Goal: Task Accomplishment & Management: Complete application form

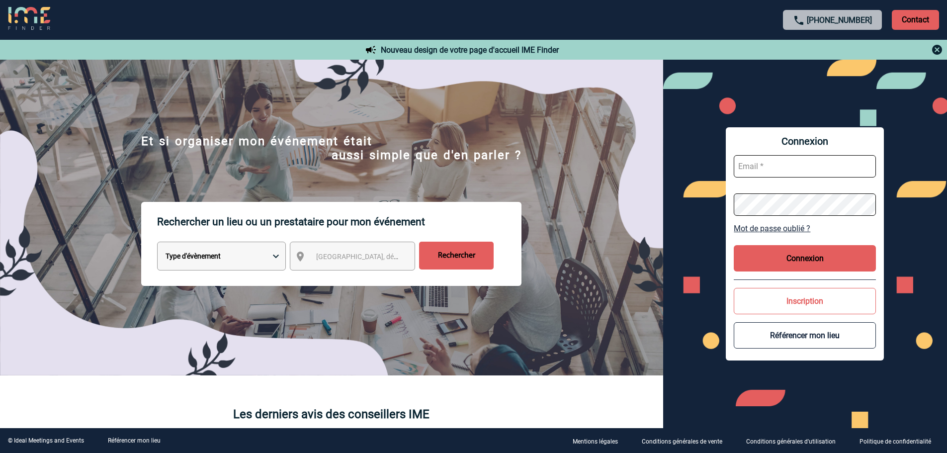
type input "eolu@mutavie.fr"
click at [798, 259] on button "Connexion" at bounding box center [804, 258] width 142 height 26
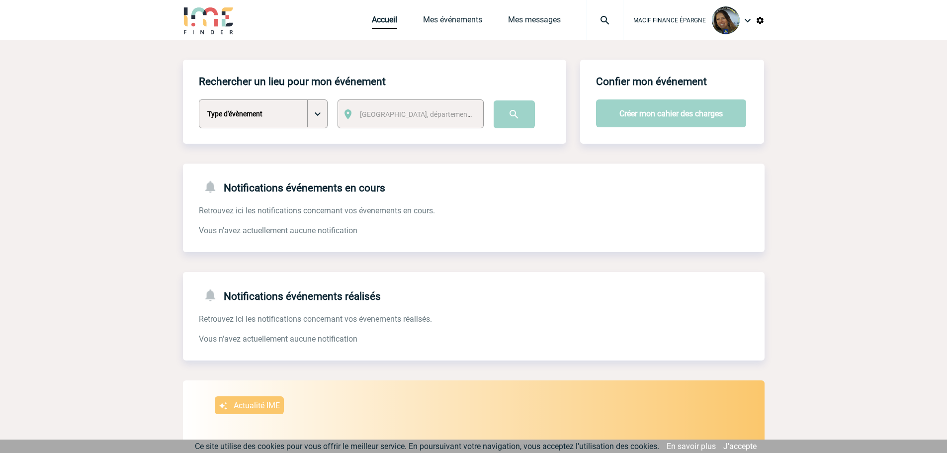
click at [313, 113] on select "Type d'évènement Séminaire avec nuitée Séminaire sans nuitée Repas de groupe Te…" at bounding box center [263, 113] width 129 height 29
select select "9"
click at [199, 100] on select "Type d'évènement Séminaire avec nuitée Séminaire sans nuitée Repas de groupe Te…" at bounding box center [263, 113] width 129 height 29
click at [359, 122] on div "Ville, département, région..." at bounding box center [410, 113] width 146 height 29
click at [387, 114] on span "Ville, département, région..." at bounding box center [429, 114] width 138 height 8
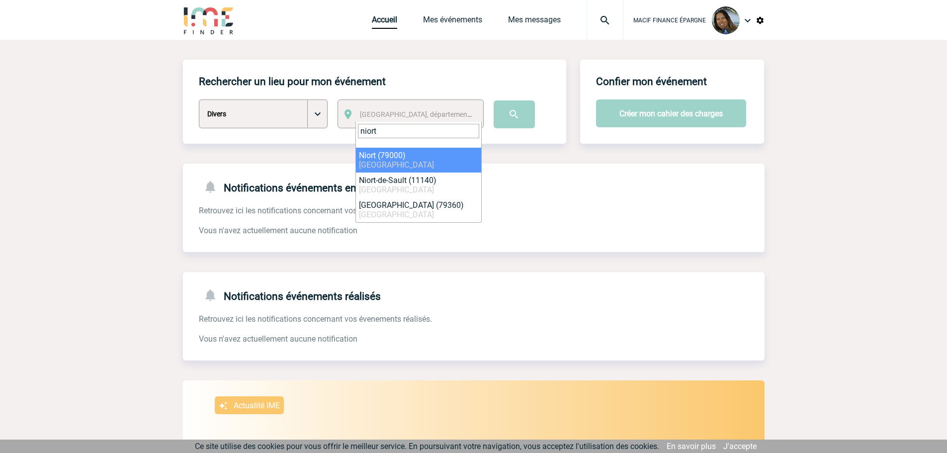
type input "niort"
select select "27915"
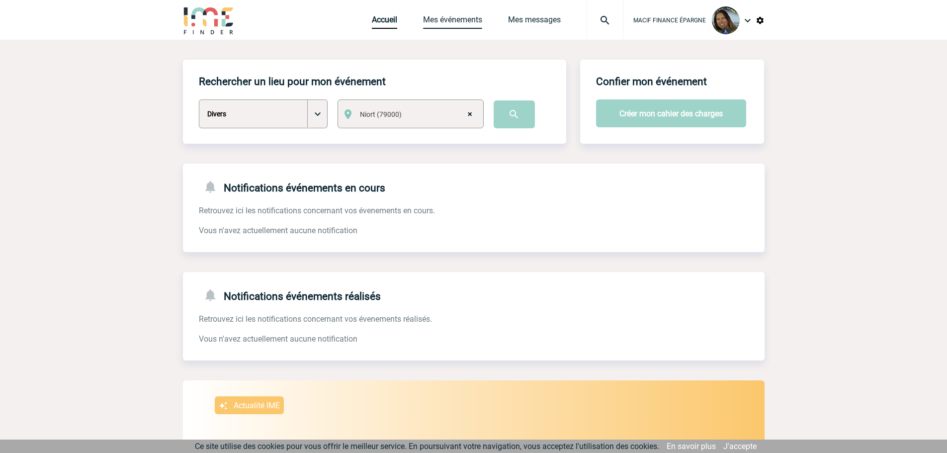
click at [461, 23] on link "Mes événements" at bounding box center [452, 22] width 59 height 14
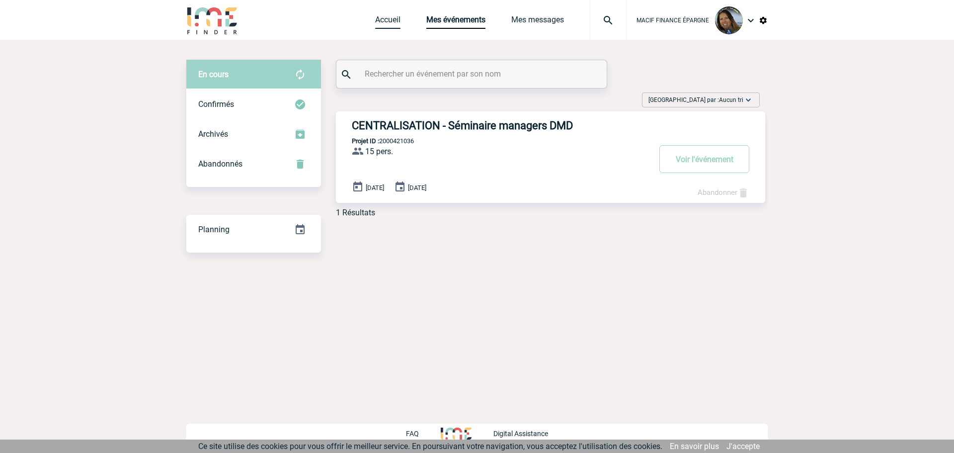
click at [394, 22] on link "Accueil" at bounding box center [387, 22] width 25 height 14
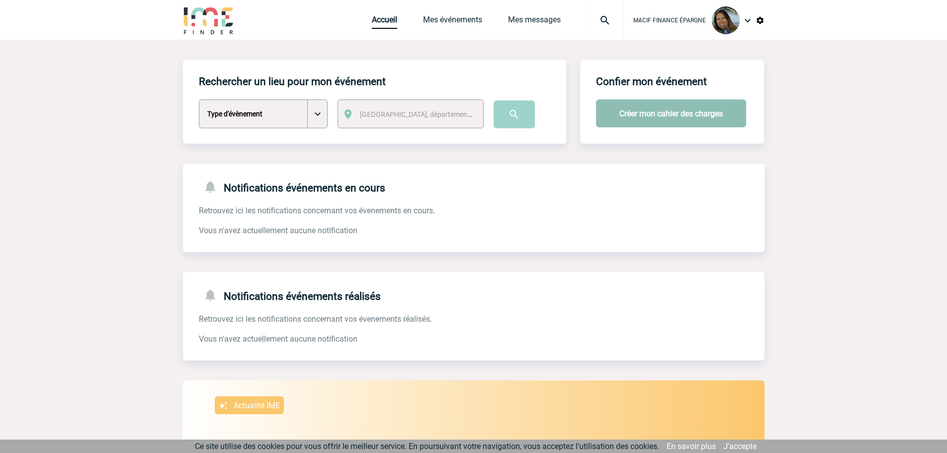
click at [657, 118] on button "Créer mon cahier des charges" at bounding box center [671, 113] width 150 height 28
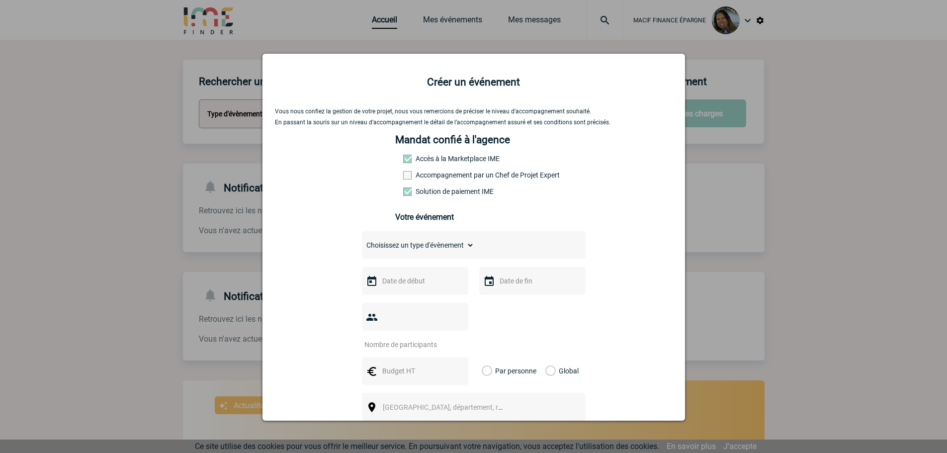
click at [475, 244] on div "Choisissez un type d'évènement Séminaire avec nuitée Séminaire sans nuitée Repa…" at bounding box center [474, 245] width 224 height 28
click at [450, 249] on select "Choisissez un type d'évènement Séminaire avec nuitée Séminaire sans nuitée Repa…" at bounding box center [418, 245] width 112 height 14
select select "9"
click at [362, 240] on select "Choisissez un type d'évènement Séminaire avec nuitée Séminaire sans nuitée Repa…" at bounding box center [418, 245] width 112 height 14
click at [486, 245] on div "Choisissez un type d'évènement Séminaire avec nuitée Séminaire sans nuitée Repa…" at bounding box center [474, 245] width 224 height 28
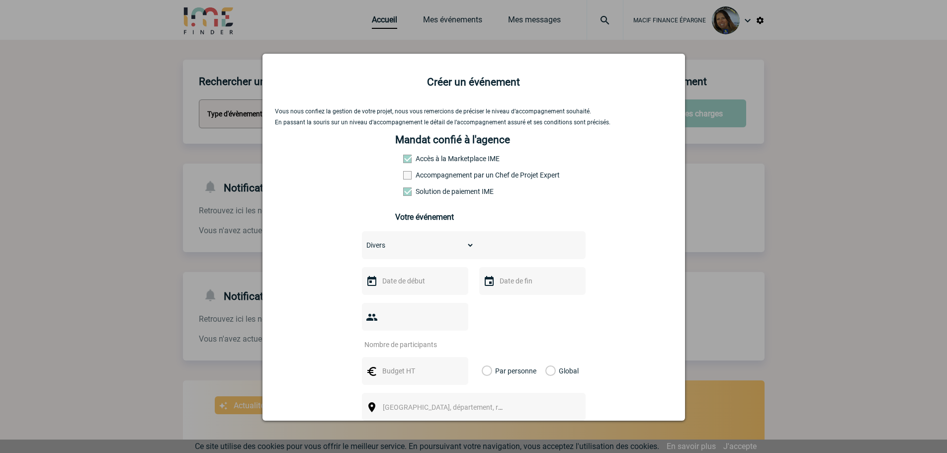
click at [469, 247] on select "Choisissez un type d'évènement Séminaire avec nuitée Séminaire sans nuitée Repa…" at bounding box center [418, 245] width 112 height 14
click at [398, 287] on input "text" at bounding box center [414, 280] width 69 height 13
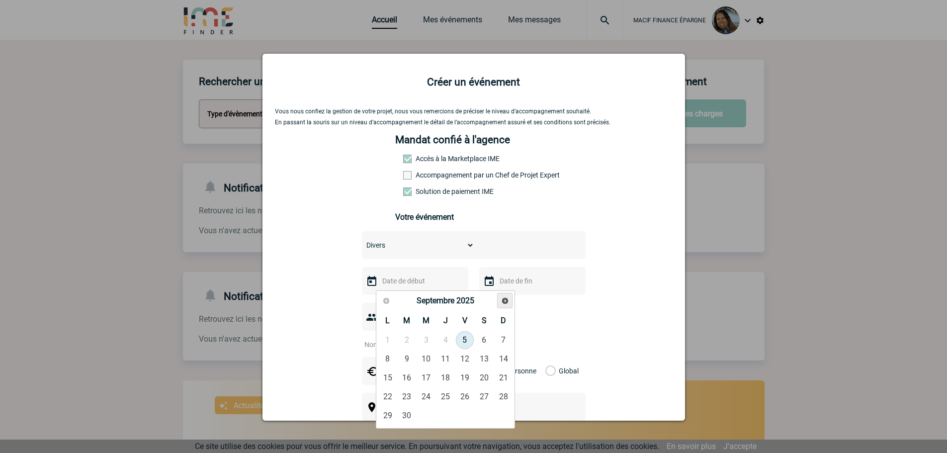
click at [503, 300] on span "Suivant" at bounding box center [505, 301] width 8 height 8
click at [450, 354] on link "6" at bounding box center [445, 359] width 18 height 18
type input "06-11-2025"
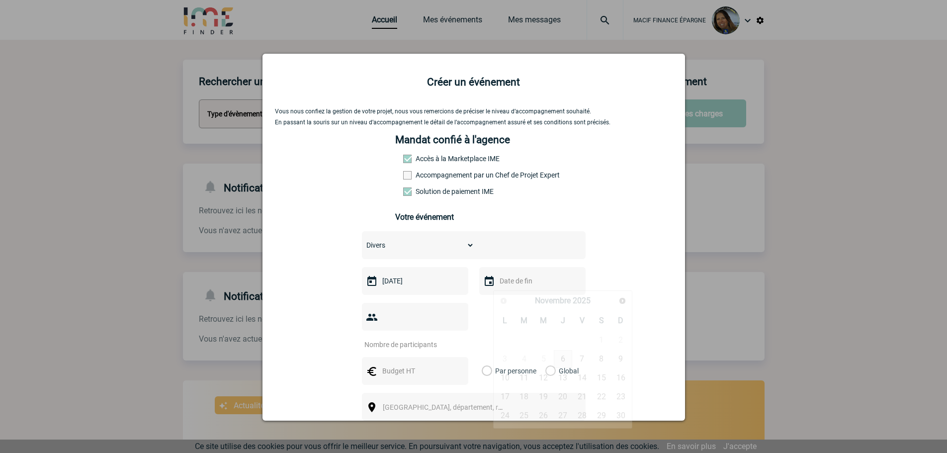
click at [500, 287] on input "text" at bounding box center [531, 280] width 69 height 13
click at [565, 360] on link "6" at bounding box center [562, 359] width 18 height 18
type input "06-11-2025"
click at [417, 338] on input "number" at bounding box center [408, 344] width 93 height 13
click at [404, 338] on input "100" at bounding box center [408, 344] width 93 height 13
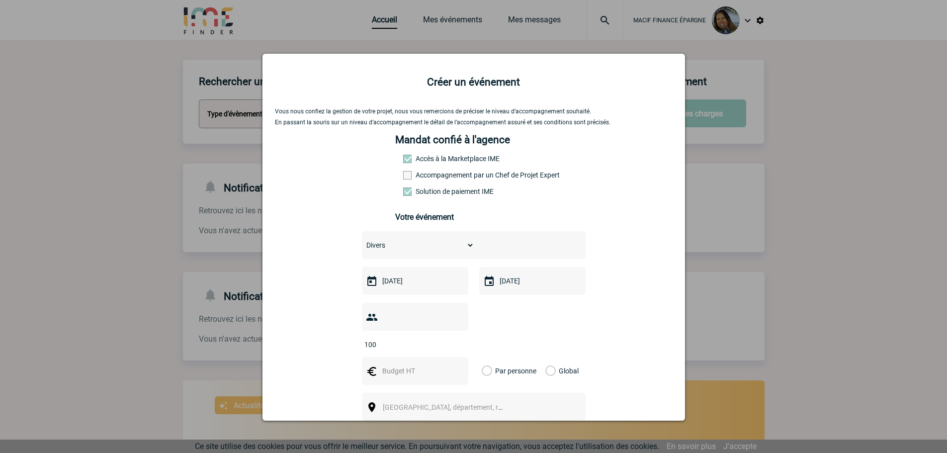
drag, startPoint x: 404, startPoint y: 319, endPoint x: 350, endPoint y: 317, distance: 54.2
click at [350, 317] on div "Vous nous confiez la gestion de votre projet, nous vous remercions de préciser …" at bounding box center [473, 334] width 397 height 453
type input "680"
click at [504, 316] on div "680" at bounding box center [474, 326] width 224 height 46
click at [410, 364] on input "text" at bounding box center [414, 370] width 69 height 13
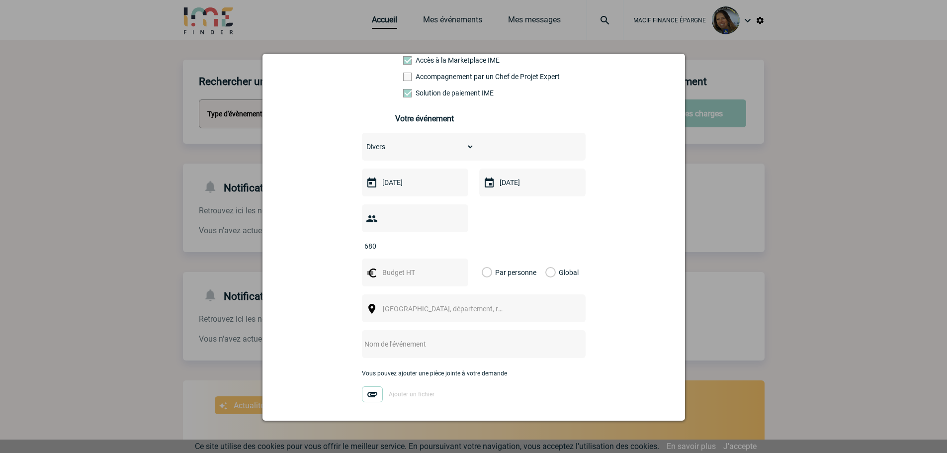
scroll to position [99, 0]
click at [428, 304] on span "Ville, département, région..." at bounding box center [452, 308] width 138 height 8
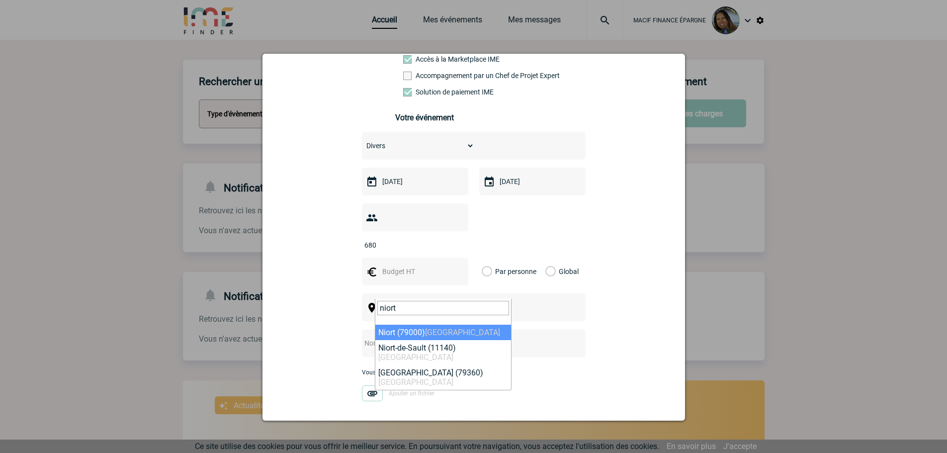
type input "niort"
select select "27915"
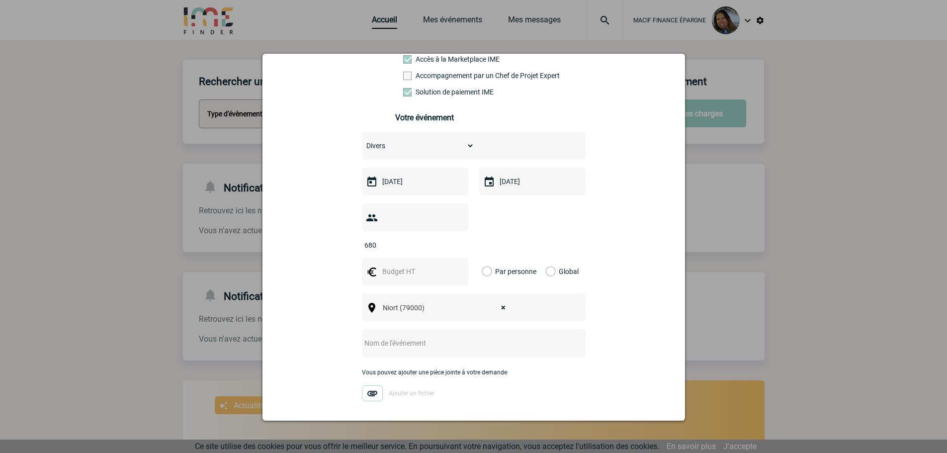
click at [393, 336] on input "text" at bounding box center [460, 342] width 197 height 13
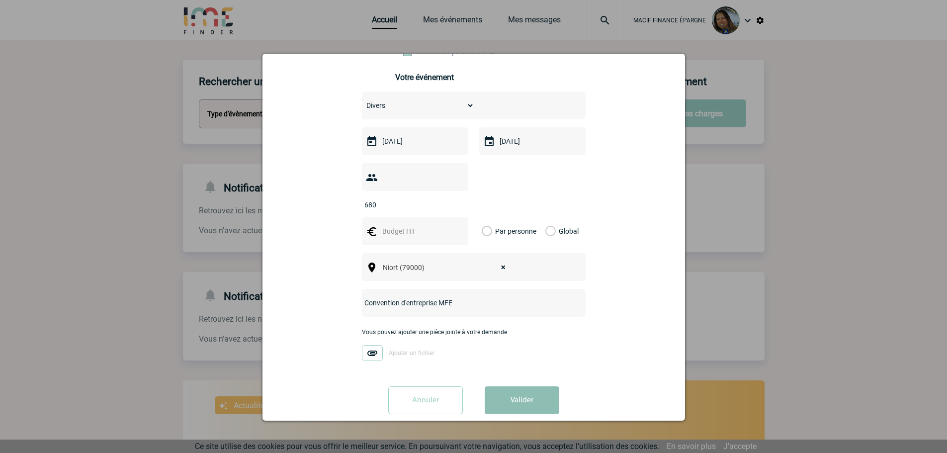
type input "Convention d'entreprise MFE"
click at [539, 386] on button "Valider" at bounding box center [521, 400] width 75 height 28
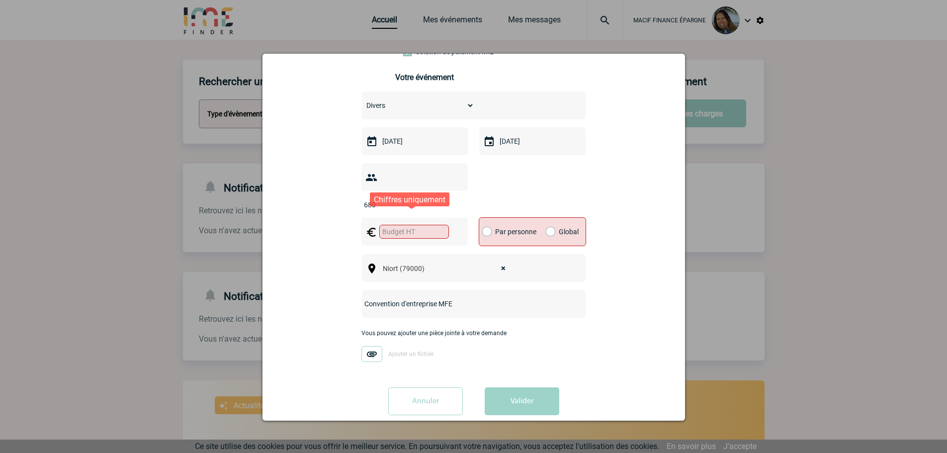
click at [433, 225] on input "text" at bounding box center [414, 232] width 70 height 14
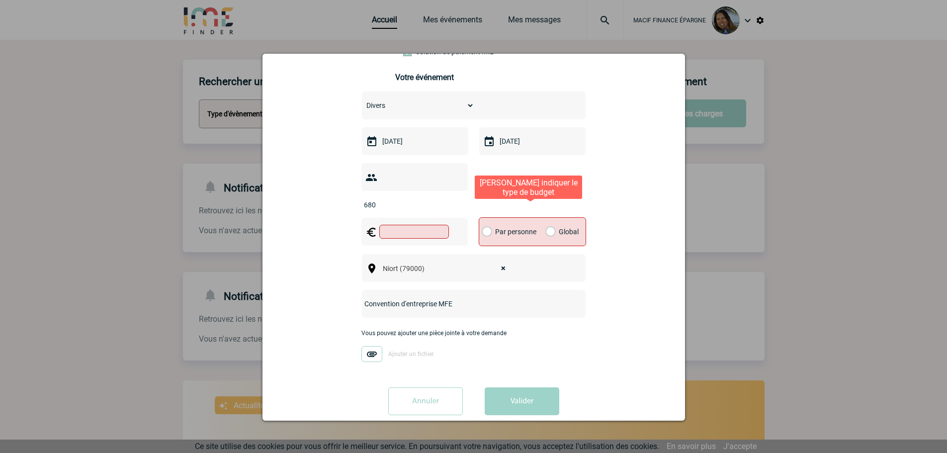
click at [547, 218] on label "Global" at bounding box center [548, 232] width 6 height 28
click at [0, 0] on input "Global" at bounding box center [0, 0] width 0 height 0
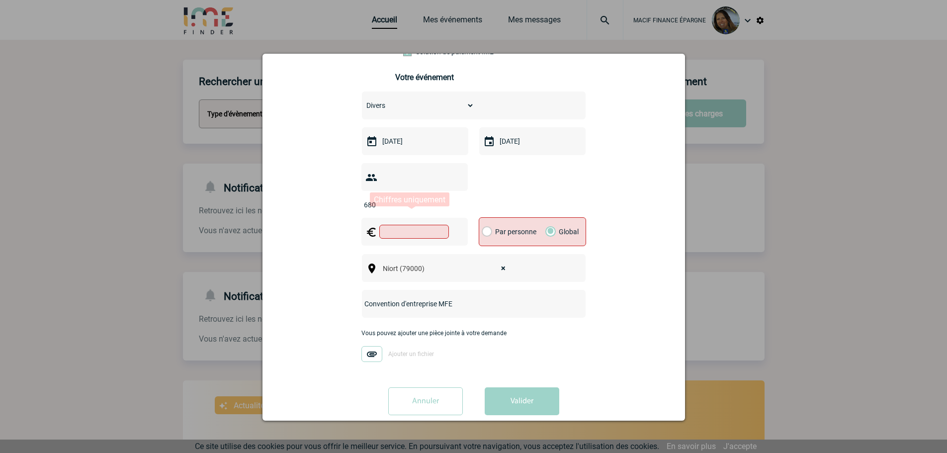
click at [394, 225] on input "text" at bounding box center [414, 232] width 70 height 14
type input "0"
click at [622, 267] on div "Vous nous confiez la gestion de votre projet, nous vous remercions de préciser …" at bounding box center [473, 195] width 397 height 454
click at [501, 387] on button "Valider" at bounding box center [521, 401] width 75 height 28
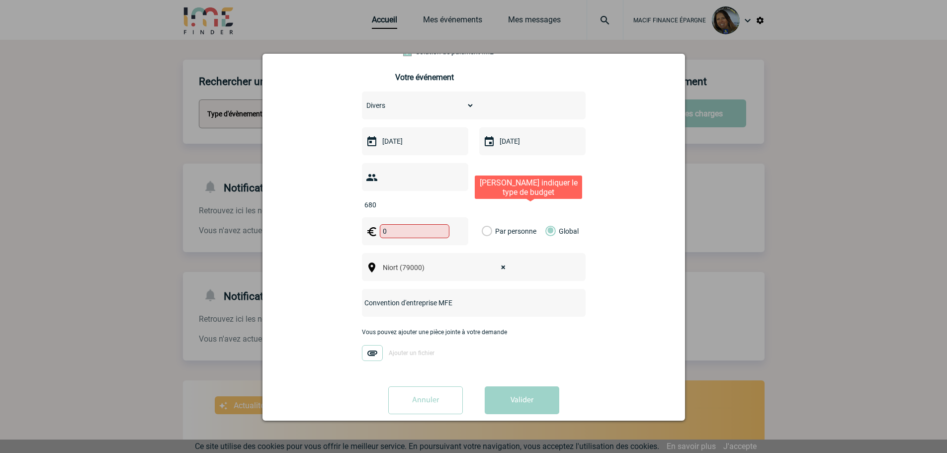
click at [481, 217] on label "Par personne" at bounding box center [486, 231] width 11 height 28
click at [0, 0] on input "Par personne" at bounding box center [0, 0] width 0 height 0
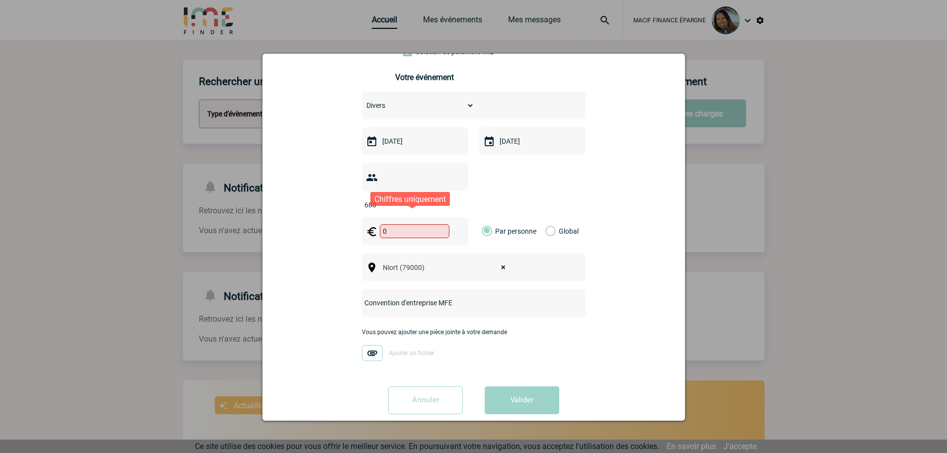
click at [411, 224] on input "0" at bounding box center [415, 231] width 70 height 14
drag, startPoint x: 521, startPoint y: 390, endPoint x: 539, endPoint y: 283, distance: 108.4
click at [522, 387] on button "Valider" at bounding box center [521, 400] width 75 height 28
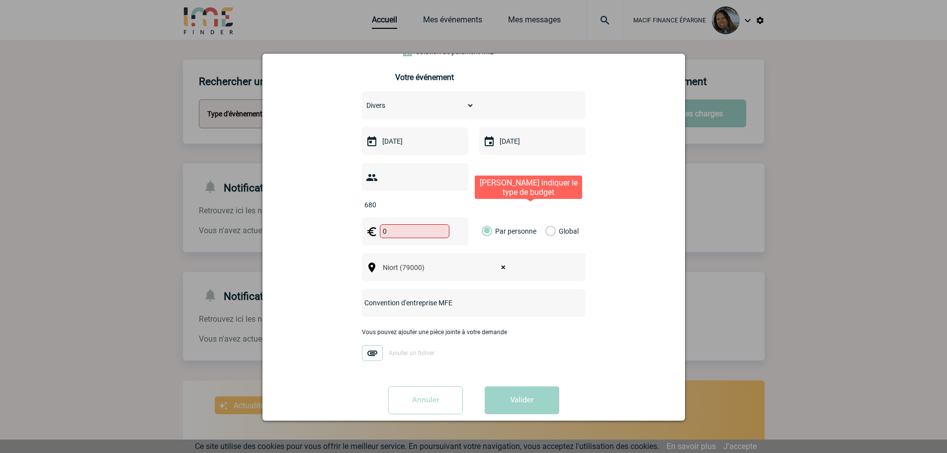
click at [545, 217] on label "Global" at bounding box center [548, 231] width 6 height 28
click at [0, 0] on input "Global" at bounding box center [0, 0] width 0 height 0
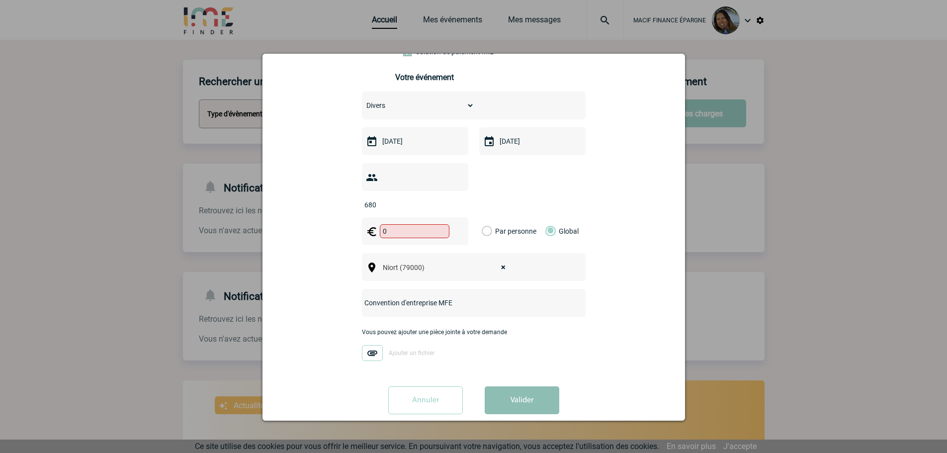
click at [493, 386] on button "Valider" at bounding box center [521, 400] width 75 height 28
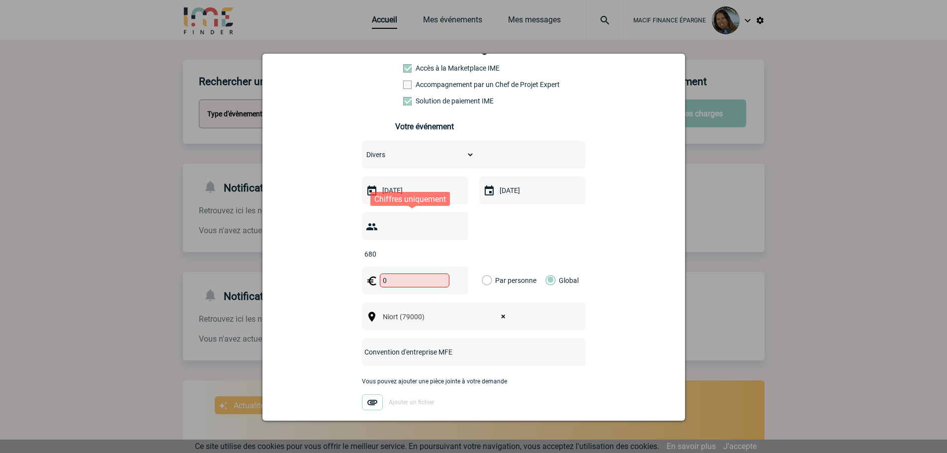
scroll to position [0, 0]
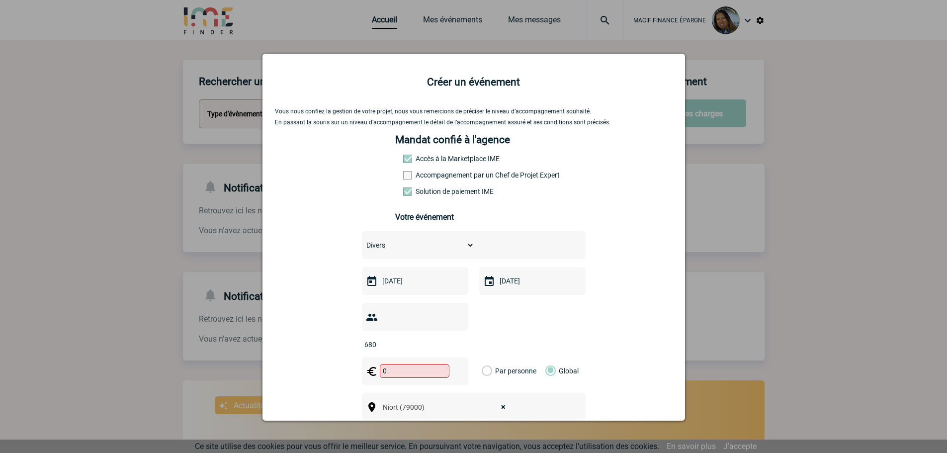
click at [805, 125] on div at bounding box center [473, 226] width 947 height 453
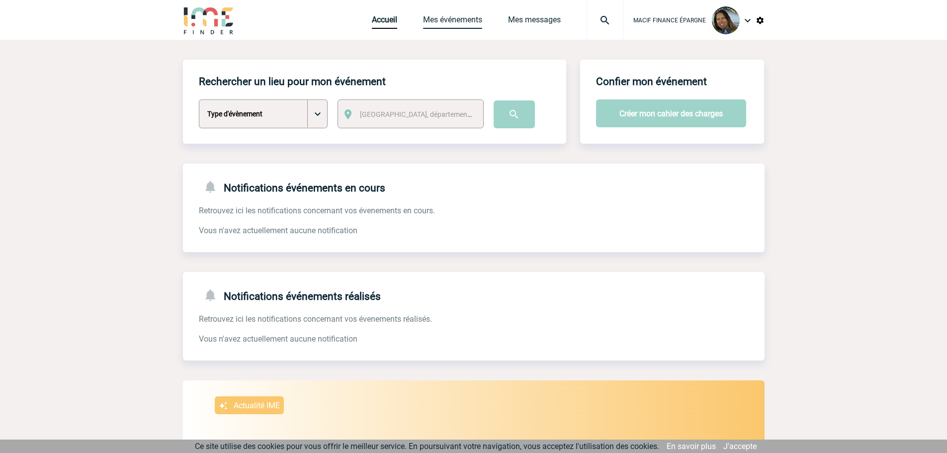
click at [456, 26] on link "Mes événements" at bounding box center [452, 22] width 59 height 14
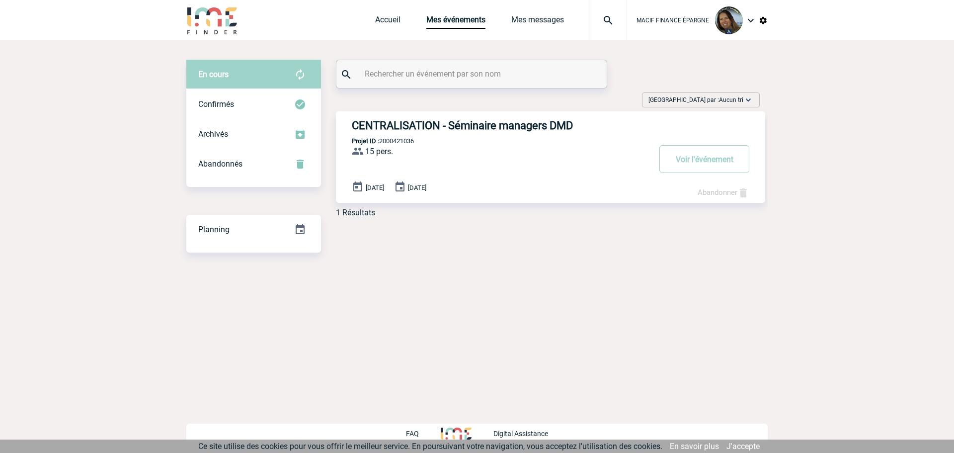
click at [404, 148] on div "CENTRALISATION - Séminaire managers DMD Projet ID : 2000421036 15 pers. ProjetI…" at bounding box center [550, 156] width 429 height 91
click at [692, 158] on button "Voir l'événement" at bounding box center [704, 159] width 90 height 28
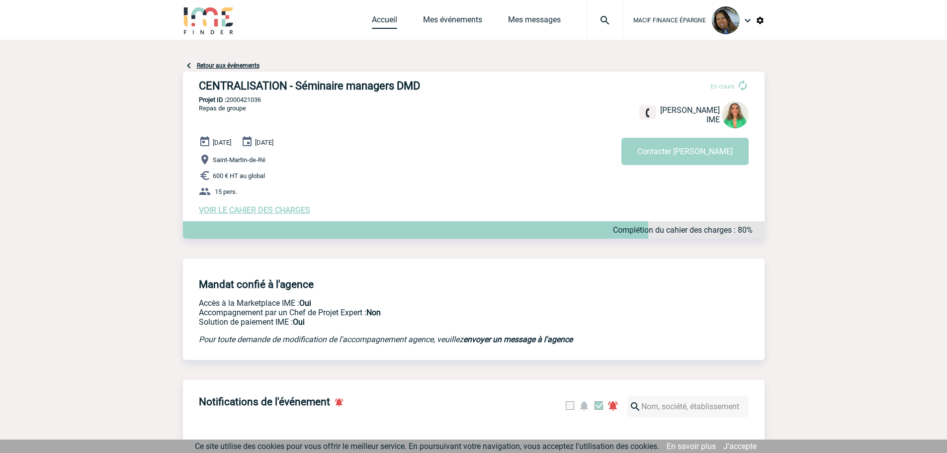
click at [377, 18] on link "Accueil" at bounding box center [384, 22] width 25 height 14
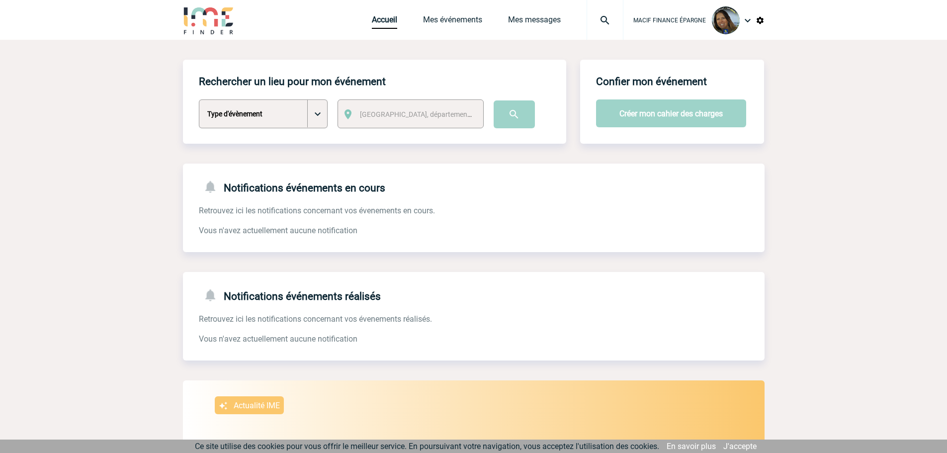
click at [314, 119] on select "Type d'évènement Séminaire avec nuitée Séminaire sans nuitée Repas de groupe Te…" at bounding box center [263, 113] width 129 height 29
select select "9"
click at [199, 100] on select "Type d'évènement Séminaire avec nuitée Séminaire sans nuitée Repas de groupe Te…" at bounding box center [263, 113] width 129 height 29
click at [370, 116] on span "[GEOGRAPHIC_DATA], département, région..." at bounding box center [429, 114] width 138 height 8
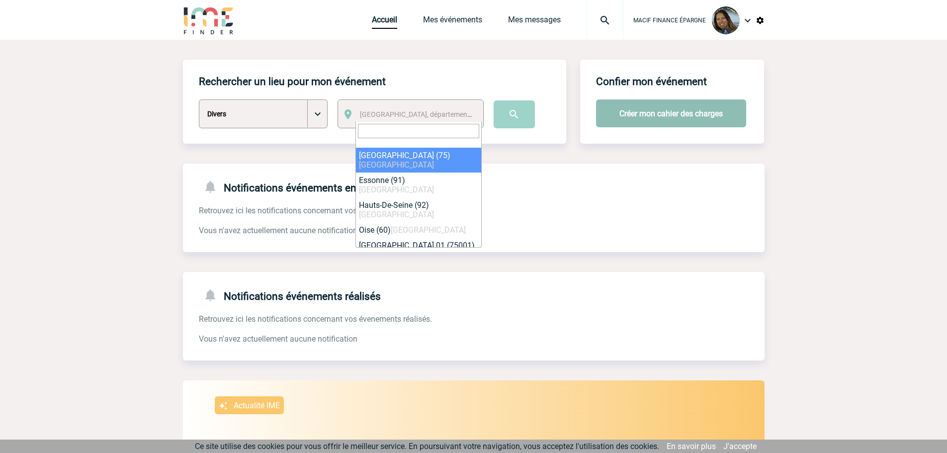
click at [628, 115] on button "Créer mon cahier des charges" at bounding box center [671, 113] width 150 height 28
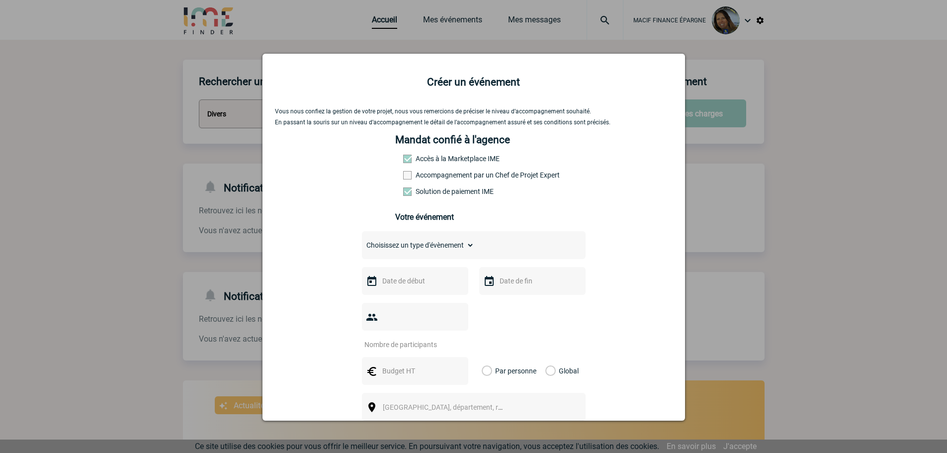
click at [417, 283] on input "text" at bounding box center [414, 280] width 69 height 13
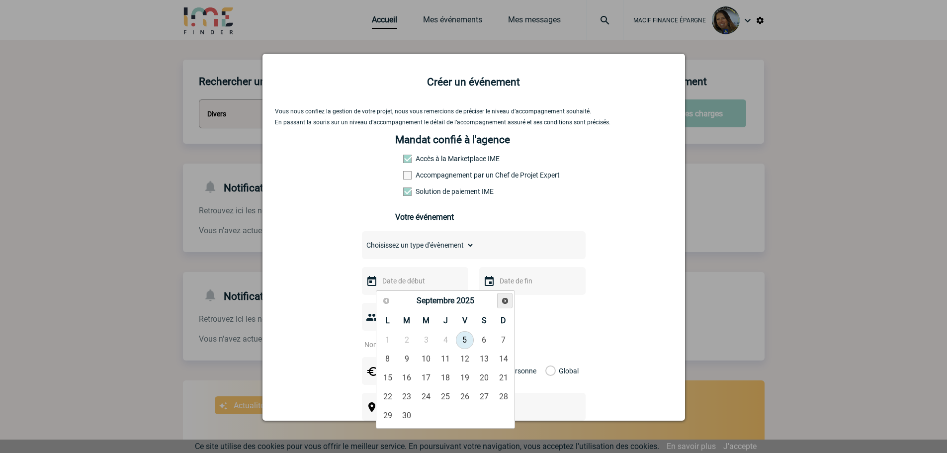
click at [504, 302] on span "Suivant" at bounding box center [505, 301] width 8 height 8
click at [445, 358] on link "6" at bounding box center [445, 359] width 18 height 18
type input "06-11-2025"
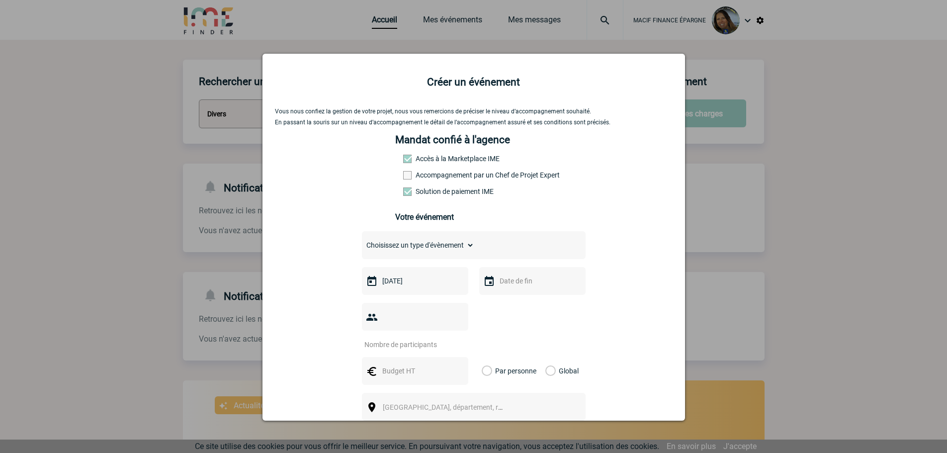
click at [504, 284] on input "text" at bounding box center [531, 280] width 69 height 13
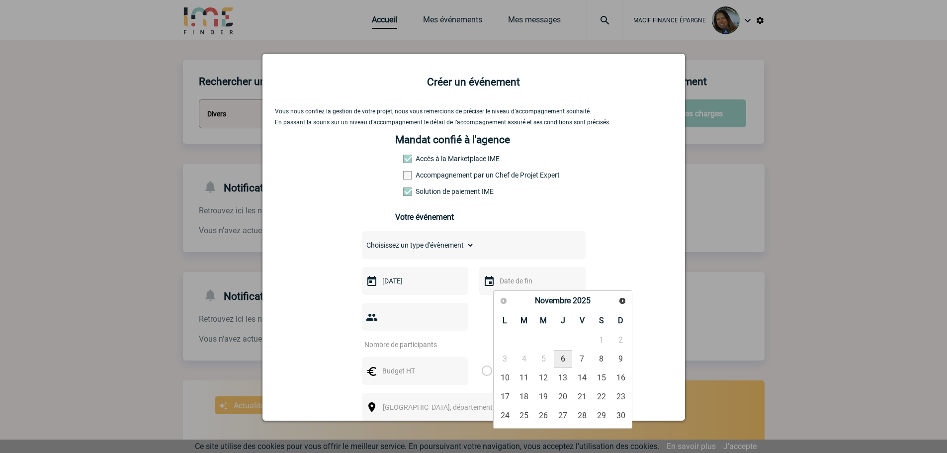
click at [564, 355] on link "6" at bounding box center [562, 359] width 18 height 18
type input "06-11-2025"
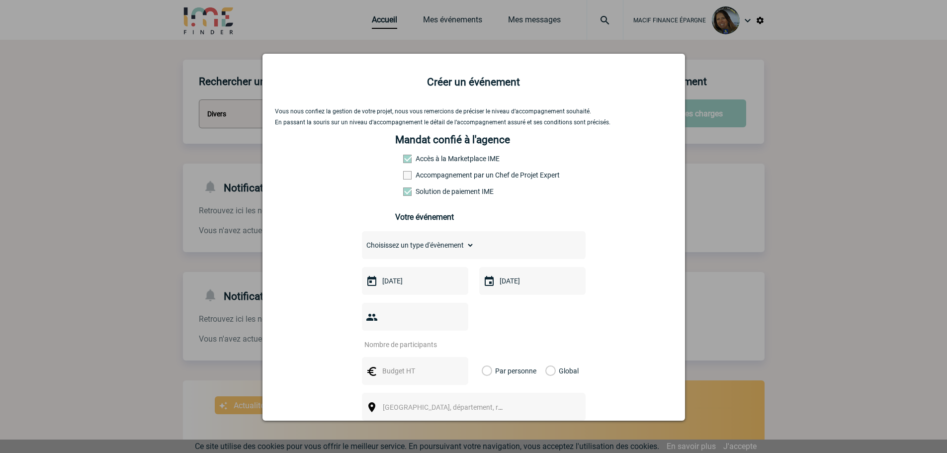
click at [418, 338] on input "number" at bounding box center [408, 344] width 93 height 13
type input "680"
click at [402, 249] on select "Choisissez un type d'évènement Séminaire avec nuitée Séminaire sans nuitée Repa…" at bounding box center [418, 245] width 112 height 14
select select "9"
click at [362, 240] on select "Choisissez un type d'évènement Séminaire avec nuitée Séminaire sans nuitée Repa…" at bounding box center [418, 245] width 112 height 14
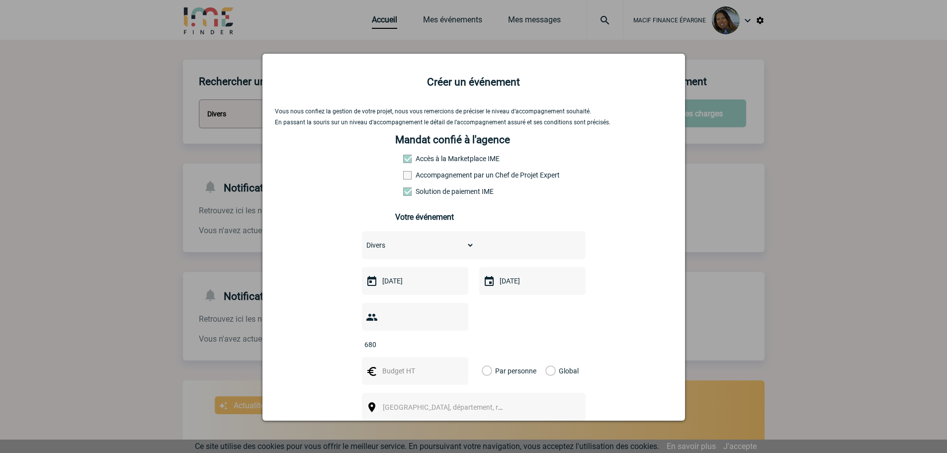
click at [397, 364] on input "text" at bounding box center [414, 370] width 69 height 13
type input "50000"
click at [545, 357] on label "Global" at bounding box center [548, 371] width 6 height 28
click at [0, 0] on input "Global" at bounding box center [0, 0] width 0 height 0
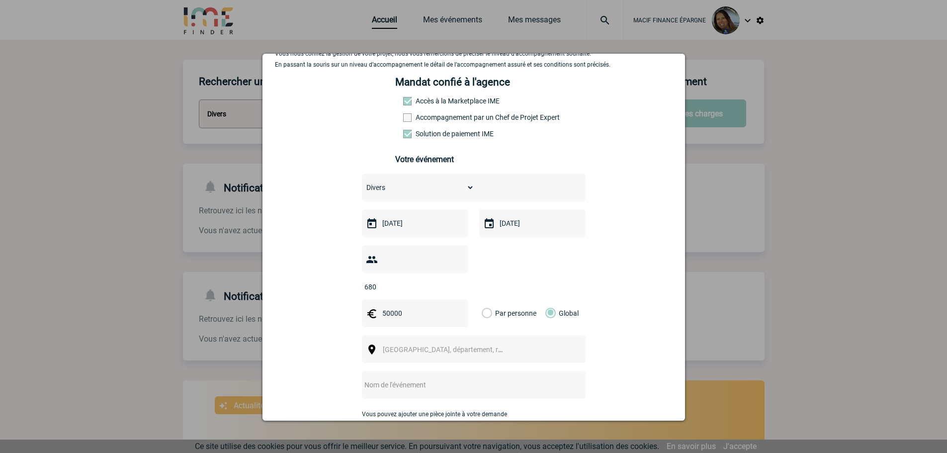
scroll to position [140, 0]
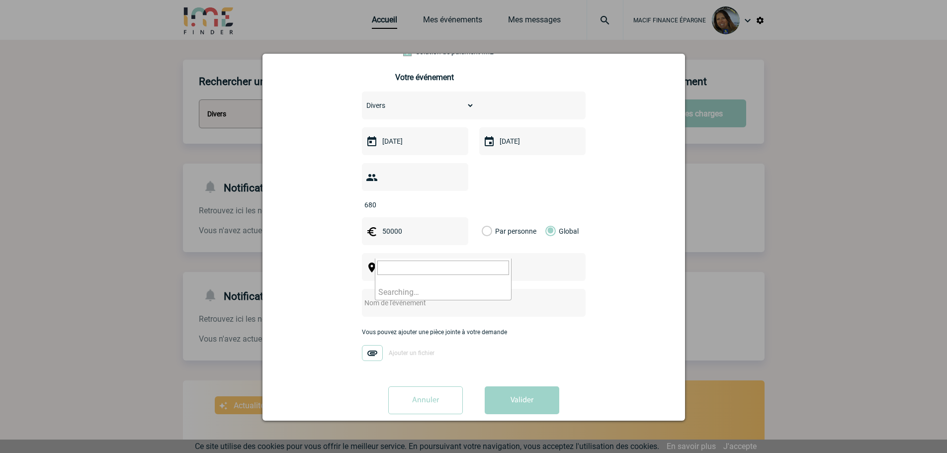
click at [415, 263] on span "Ville, département, région..." at bounding box center [452, 267] width 138 height 8
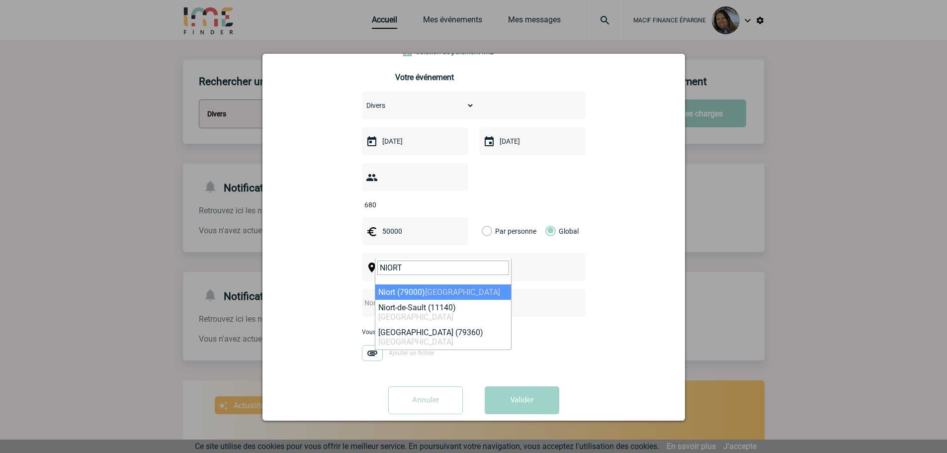
type input "NIORT"
select select "27915"
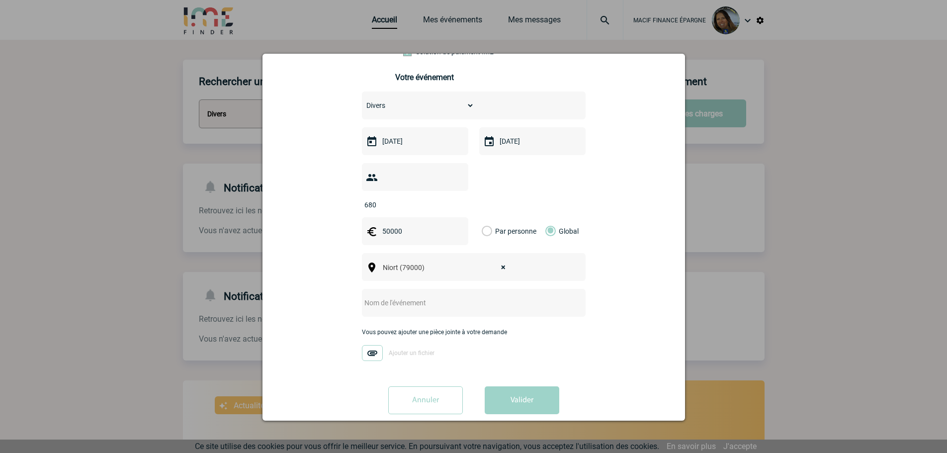
click at [415, 296] on input "text" at bounding box center [460, 302] width 197 height 13
type input "C"
type input "convention d'entreprise Macif Finance Epargne"
click at [522, 388] on button "Valider" at bounding box center [521, 400] width 75 height 28
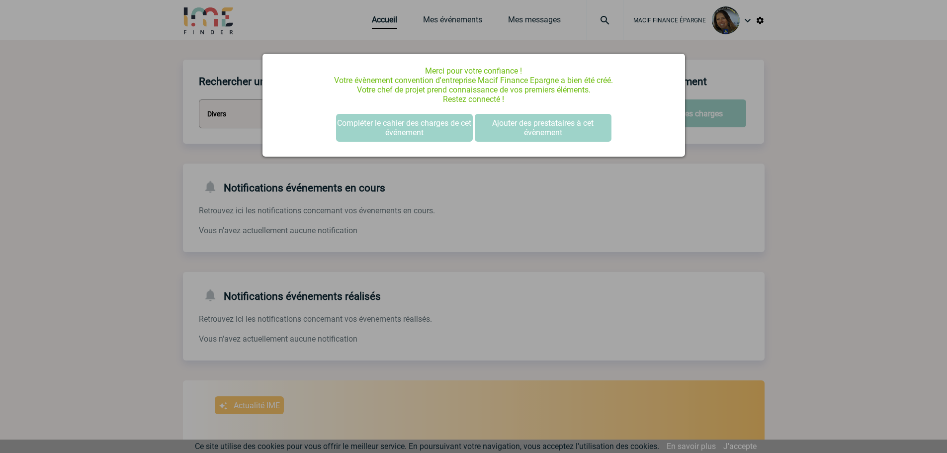
scroll to position [0, 0]
click at [436, 127] on button "Compléter le cahier des charges de cet événement" at bounding box center [404, 128] width 137 height 28
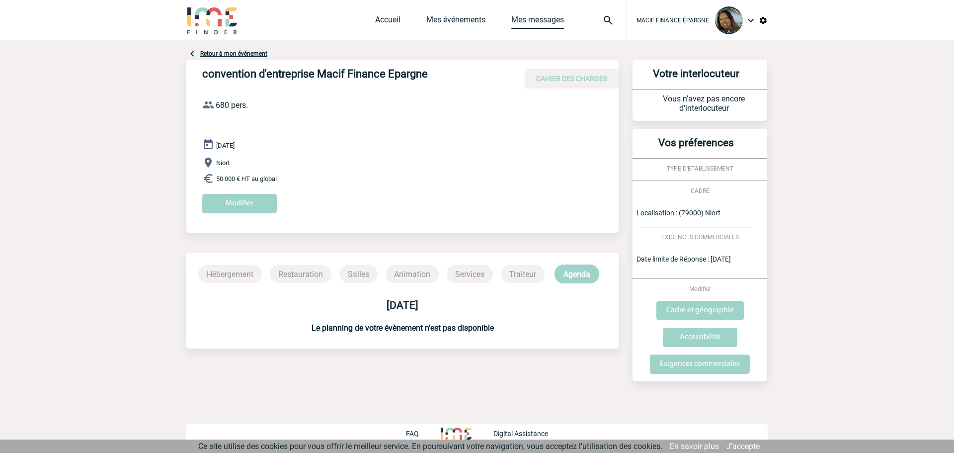
click at [538, 23] on link "Mes messages" at bounding box center [537, 22] width 53 height 14
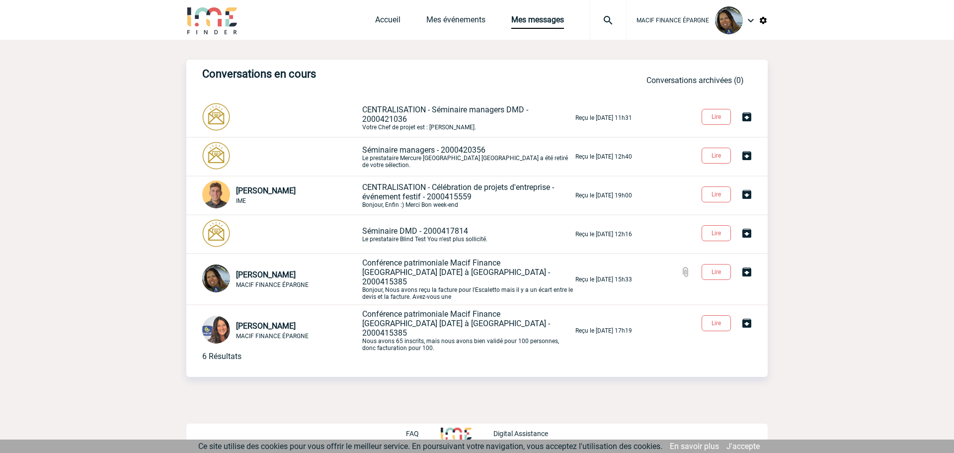
click at [752, 19] on img at bounding box center [751, 20] width 12 height 12
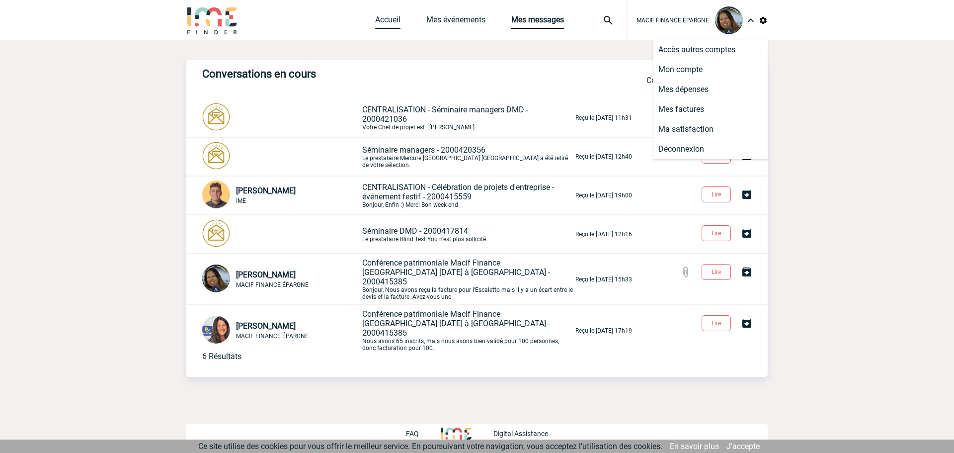
click at [390, 20] on link "Accueil" at bounding box center [387, 22] width 25 height 14
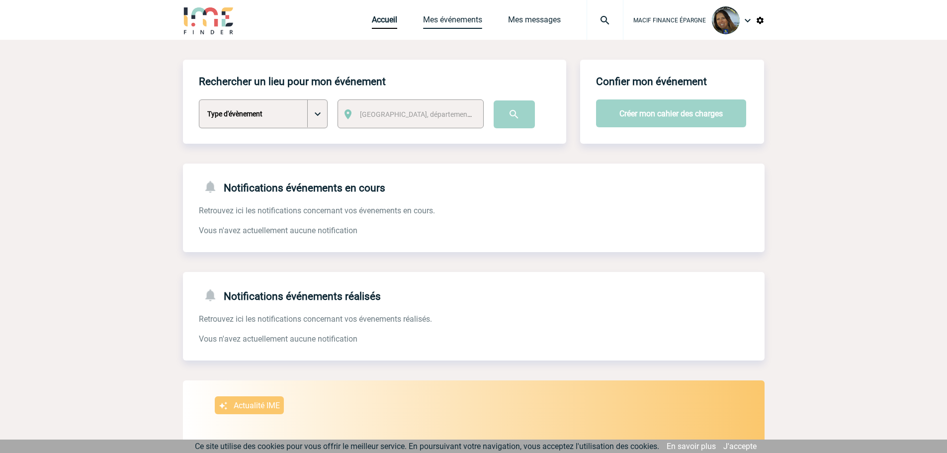
click at [459, 20] on link "Mes événements" at bounding box center [452, 22] width 59 height 14
